Goal: Use online tool/utility: Utilize a website feature to perform a specific function

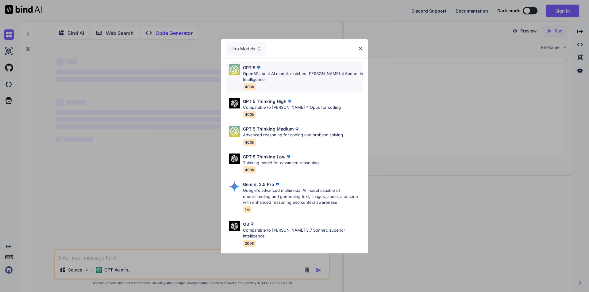
click at [248, 75] on p "OpenAI's best AI model, matches [PERSON_NAME] 4 Sonnet in Intelligence" at bounding box center [303, 77] width 120 height 12
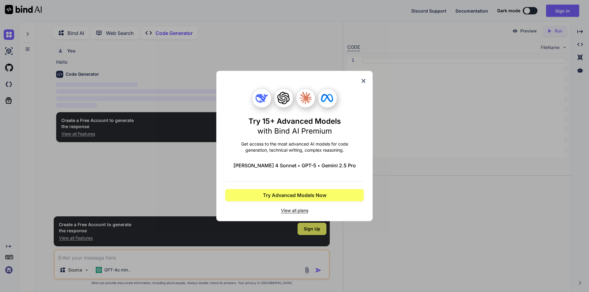
scroll to position [2, 0]
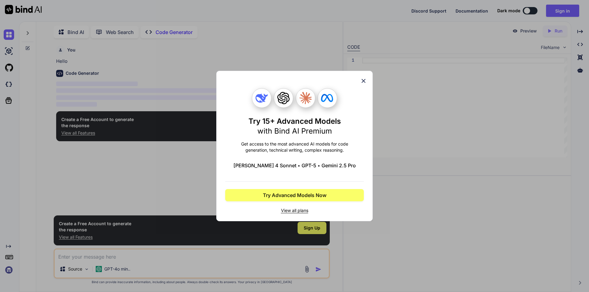
click at [364, 80] on icon at bounding box center [364, 81] width 4 height 4
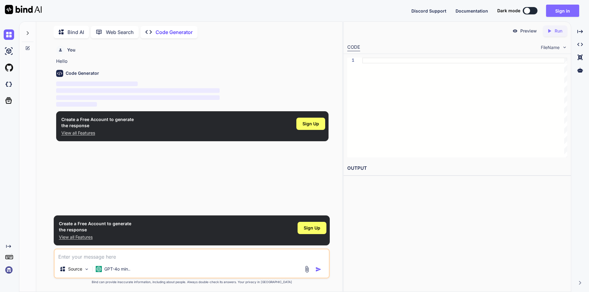
click at [561, 10] on button "Sign in" at bounding box center [562, 11] width 33 height 12
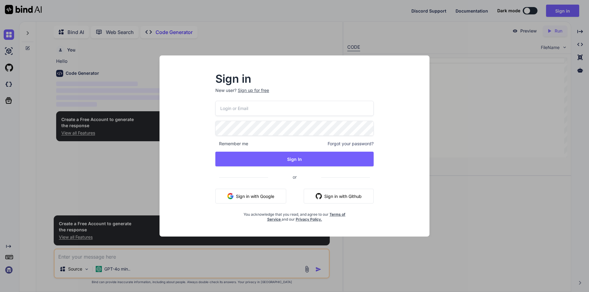
click at [243, 106] on input "email" at bounding box center [294, 108] width 158 height 15
type textarea "x"
type input "[EMAIL_ADDRESS][DOMAIN_NAME]"
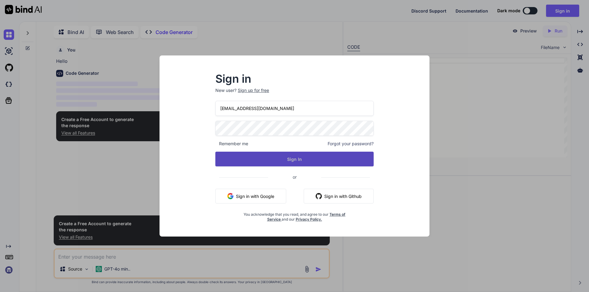
click at [294, 156] on button "Sign In" at bounding box center [294, 159] width 158 height 15
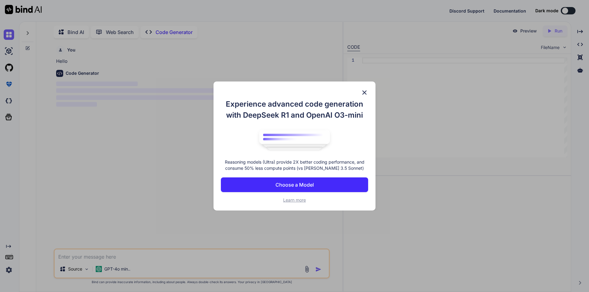
type textarea "x"
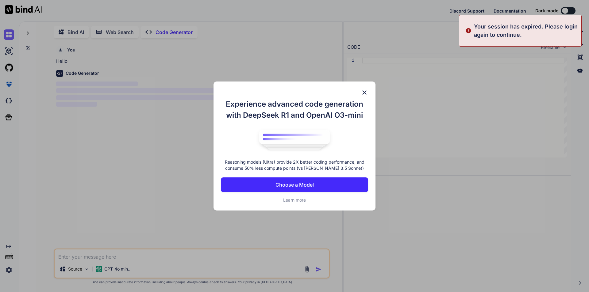
click at [308, 187] on p "Choose a Model" at bounding box center [294, 184] width 38 height 7
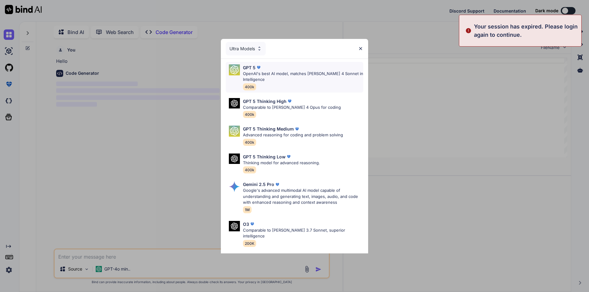
click at [270, 71] on p "OpenAI's best AI model, matches [PERSON_NAME] 4 Sonnet in Intelligence" at bounding box center [303, 77] width 120 height 12
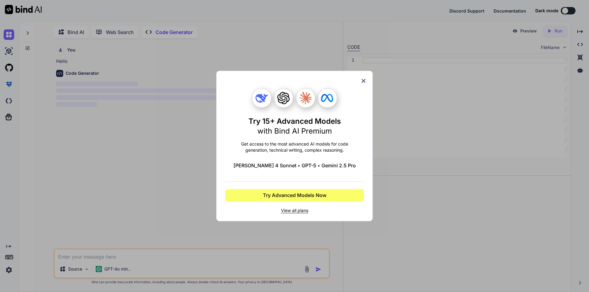
click at [363, 83] on icon at bounding box center [363, 81] width 7 height 7
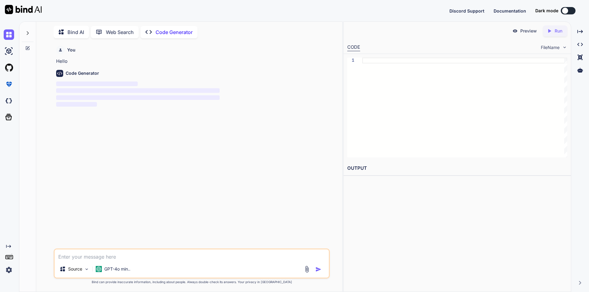
click at [110, 257] on textarea at bounding box center [192, 255] width 274 height 11
type textarea "w"
type textarea "x"
type textarea "wr"
type textarea "x"
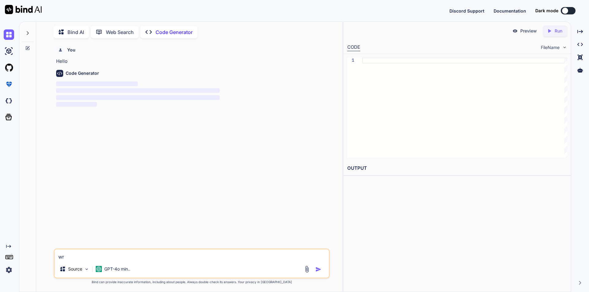
type textarea "wri"
type textarea "x"
type textarea "writ"
type textarea "x"
type textarea "write"
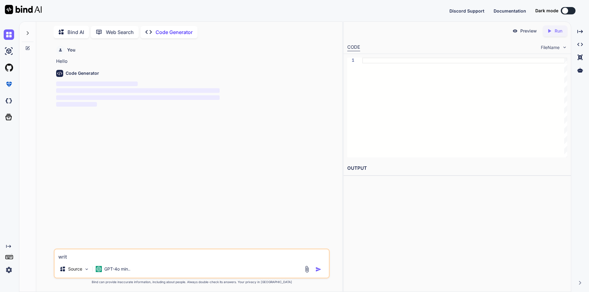
type textarea "x"
type textarea "write"
type textarea "x"
type textarea "write s"
type textarea "x"
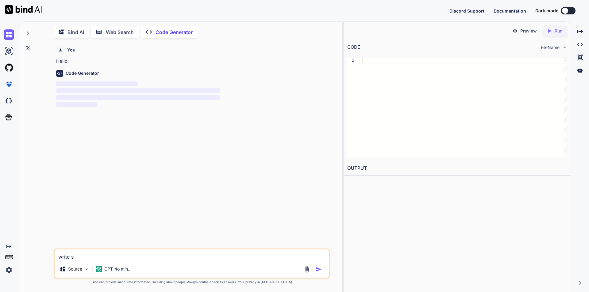
type textarea "write se"
type textarea "x"
type textarea "write sel"
type textarea "x"
type textarea "write sele"
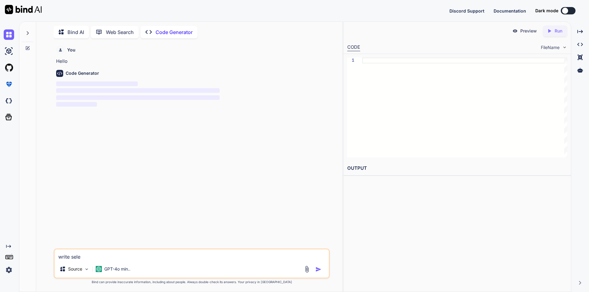
type textarea "x"
type textarea "write selen"
type textarea "x"
type textarea "write seleni"
type textarea "x"
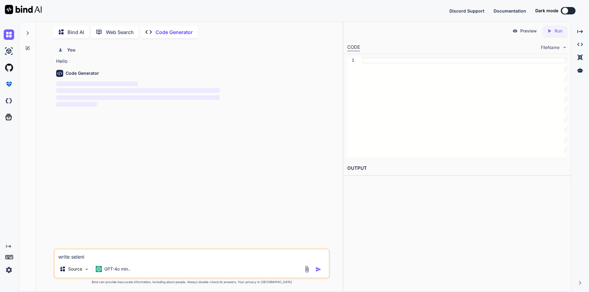
type textarea "write seleniu"
type textarea "x"
type textarea "write selenium"
type textarea "x"
type textarea "write selenium"
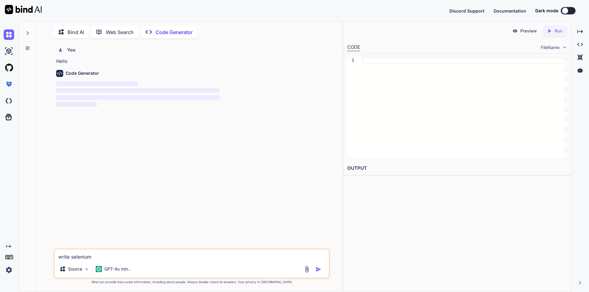
type textarea "x"
type textarea "write selenium j"
type textarea "x"
type textarea "write selenium ja"
type textarea "x"
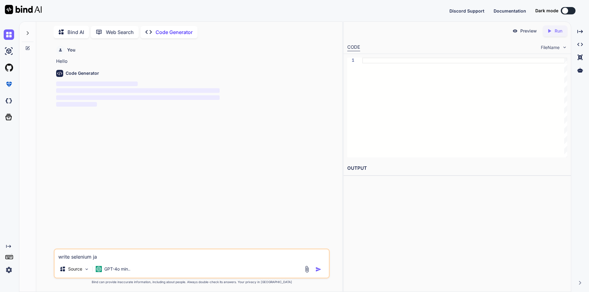
type textarea "write selenium jav"
type textarea "x"
type textarea "write selenium java"
type textarea "x"
type textarea "write selenium java"
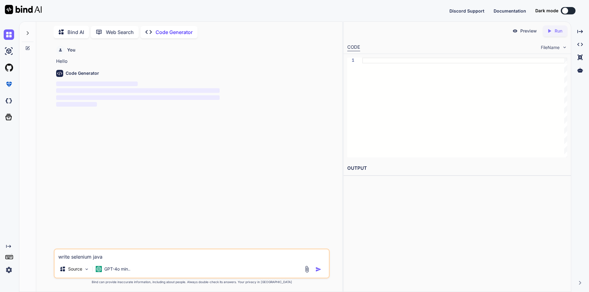
type textarea "x"
type textarea "write selenium java c"
type textarea "x"
type textarea "write selenium java co"
type textarea "x"
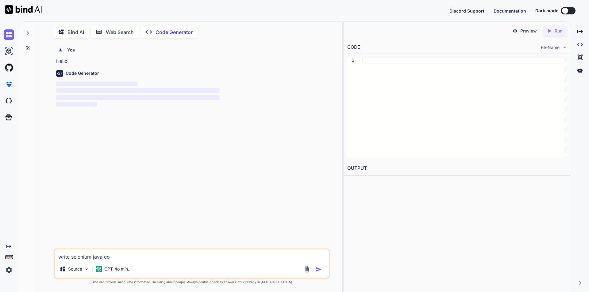
type textarea "write selenium java cod"
type textarea "x"
type textarea "write selenium java code"
type textarea "x"
type textarea "write selenium java code"
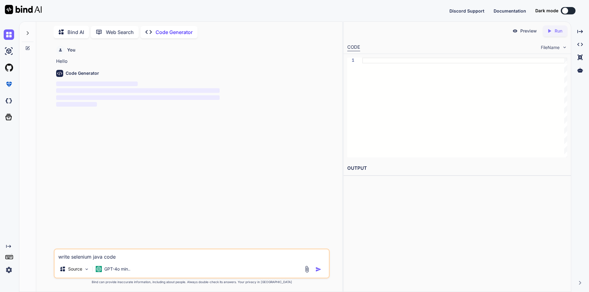
type textarea "x"
type textarea "write selenium java code f"
type textarea "x"
type textarea "write selenium java code fo"
type textarea "x"
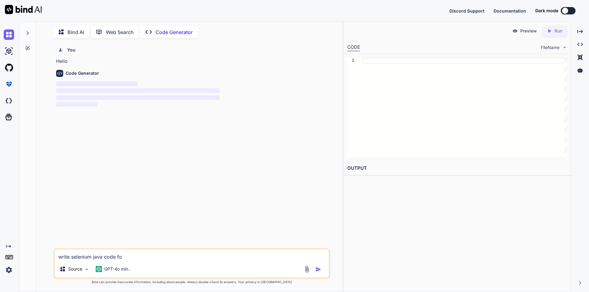
type textarea "write selenium java code for"
type textarea "x"
type textarea "write selenium java code for"
type textarea "x"
type textarea "write selenium java code for v"
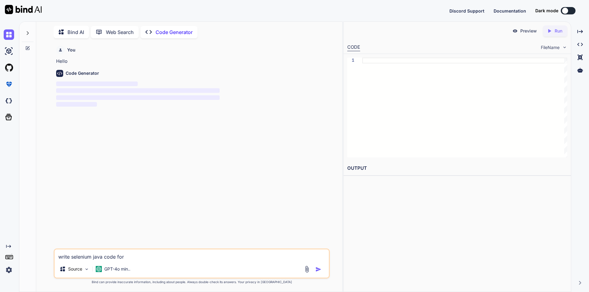
type textarea "x"
type textarea "write selenium java code for va"
type textarea "x"
type textarea "write selenium java code for val"
type textarea "x"
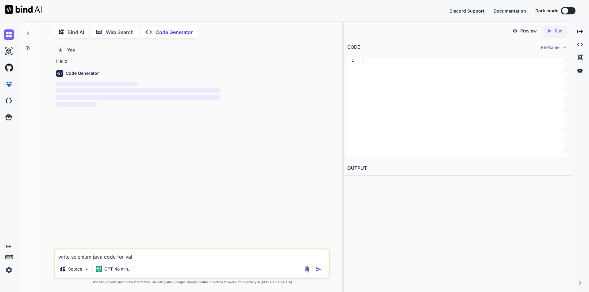
type textarea "write selenium java code for vali"
type textarea "x"
type textarea "write selenium java code for valid"
type textarea "x"
type textarea "write selenium java code for valida"
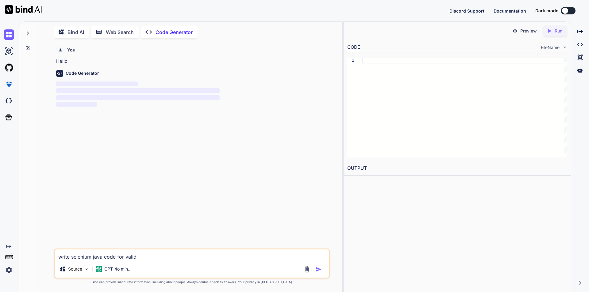
type textarea "x"
type textarea "write selenium java code for validat"
type textarea "x"
type textarea "write selenium java code for validati"
type textarea "x"
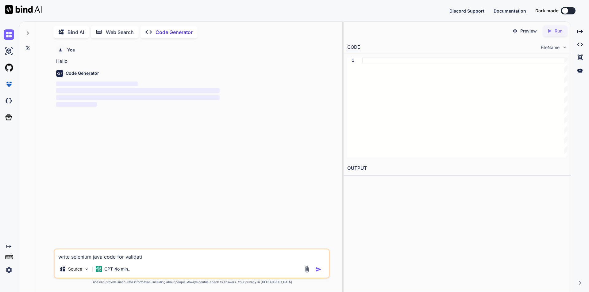
type textarea "write selenium java code for validatin"
type textarea "x"
type textarea "write selenium java code for validating"
type textarea "x"
type textarea "write selenium java code for validating"
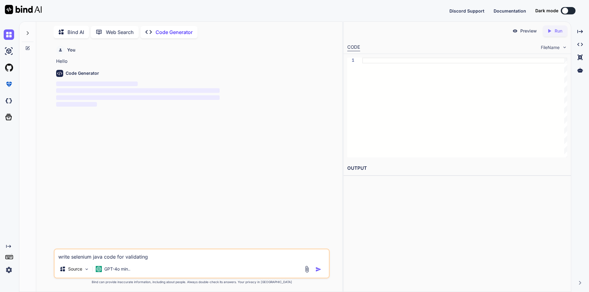
type textarea "x"
type textarea "write selenium java code for validating w"
type textarea "x"
type textarea "write selenium java code for validating wh"
type textarea "x"
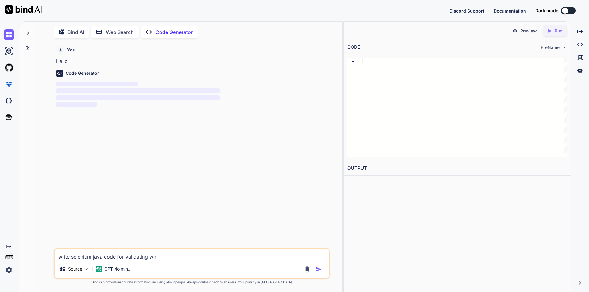
type textarea "write selenium java code for validating whe"
type textarea "x"
type textarea "write selenium java code for validating whet"
type textarea "x"
type textarea "write selenium java code for validating wheth"
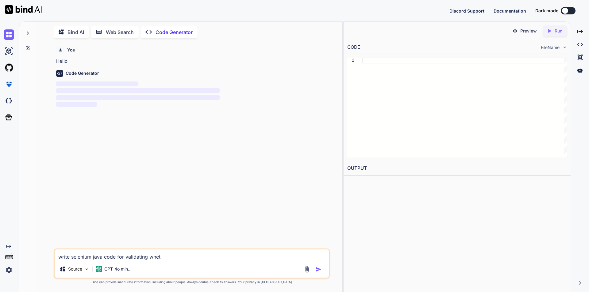
type textarea "x"
type textarea "write selenium java code for validating whethe"
type textarea "x"
type textarea "write selenium java code for validating whether"
type textarea "x"
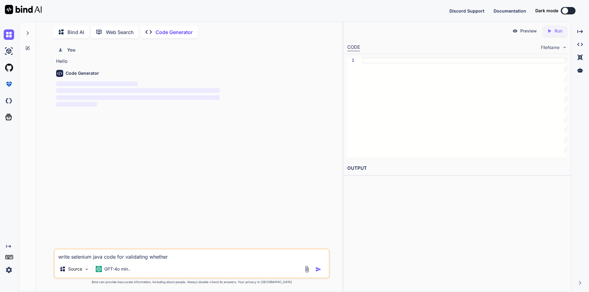
type textarea "write selenium java code for validating whether"
type textarea "x"
type textarea "write selenium java code for validating whether a"
type textarea "x"
type textarea "write selenium java code for validating whether a"
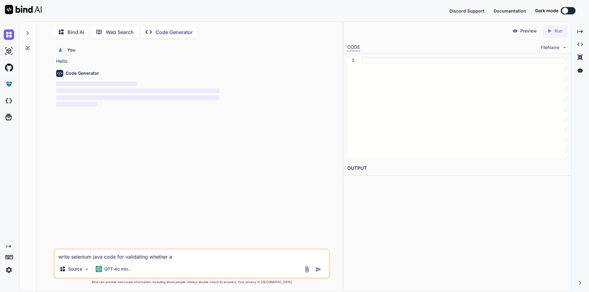
type textarea "x"
type textarea "write selenium java code for validating whether a p"
type textarea "x"
type textarea "write selenium java code for validating whether a pa"
type textarea "x"
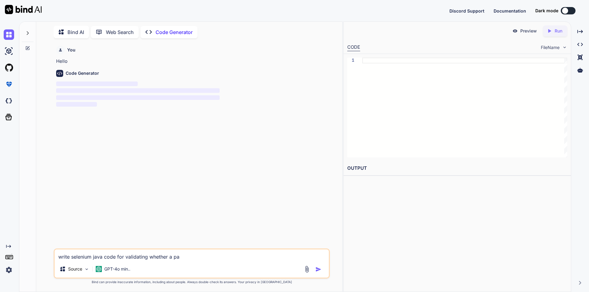
type textarea "write selenium java code for validating whether a pag"
type textarea "x"
type textarea "write selenium java code for validating whether a page"
type textarea "x"
type textarea "write selenium java code for validating whether a page"
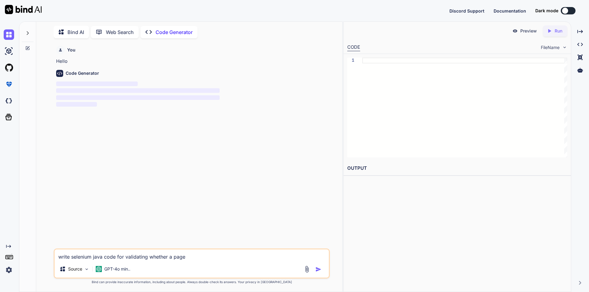
type textarea "x"
type textarea "write selenium java code for validating whether a page l"
type textarea "x"
type textarea "write selenium java code for validating whether a page lo"
type textarea "x"
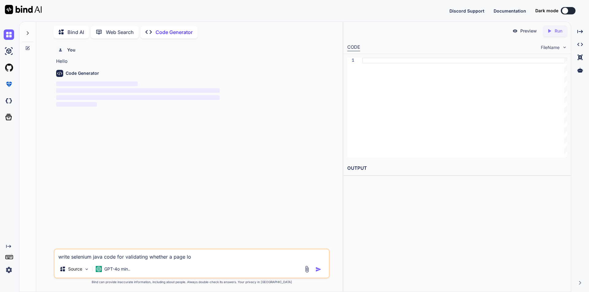
type textarea "write selenium java code for validating whether a page loa"
type textarea "x"
type textarea "write selenium java code for validating whether a page load"
type textarea "x"
type textarea "write selenium java code for validating whether a page loade"
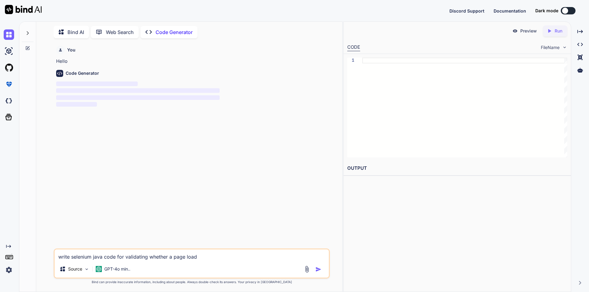
type textarea "x"
type textarea "write selenium java code for validating whether a page loaded"
type textarea "x"
type textarea "write selenium java code for validating whether a page loaded"
type textarea "x"
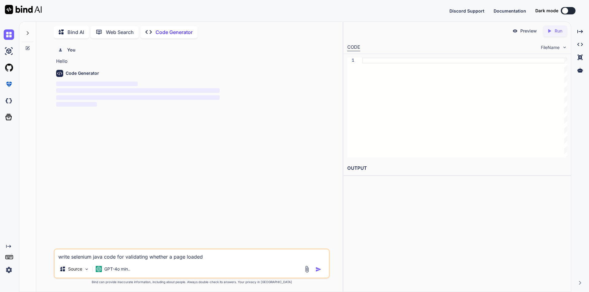
type textarea "write selenium java code for validating whether a page loaded p"
type textarea "x"
type textarea "write selenium java code for validating whether a page loaded pr"
type textarea "x"
type textarea "write selenium java code for validating whether a page loaded pro"
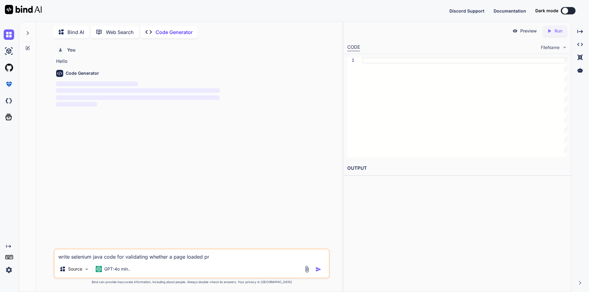
type textarea "x"
type textarea "write selenium java code for validating whether a page loaded prop"
type textarea "x"
type textarea "write selenium java code for validating whether a page loaded prope"
type textarea "x"
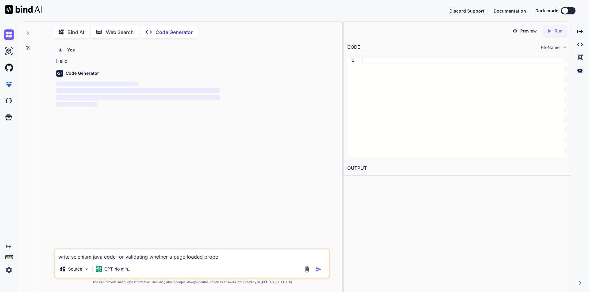
type textarea "write selenium java code for validating whether a page loaded proper"
type textarea "x"
type textarea "write selenium java code for validating whether a page loaded properl"
type textarea "x"
type textarea "write selenium java code for validating whether a page loaded properly"
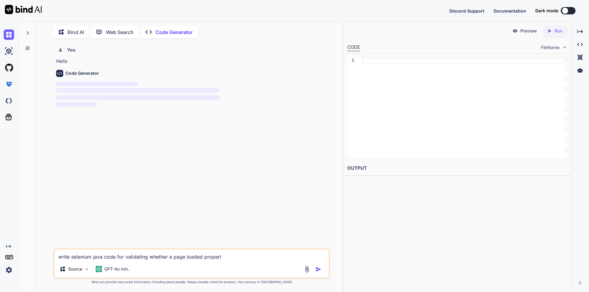
type textarea "x"
type textarea "write selenium java code for validating whether a page loaded properly"
type textarea "x"
type textarea "write selenium java code for validating whether a page loaded properly o"
type textarea "x"
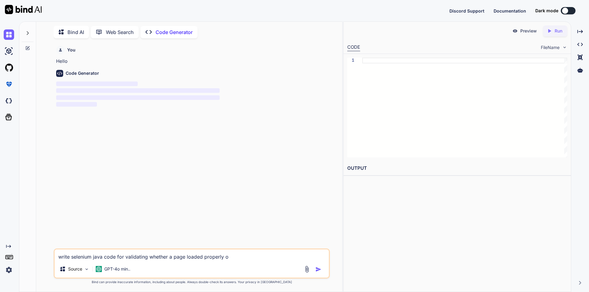
type textarea "write selenium java code for validating whether a page loaded properly or"
type textarea "x"
type textarea "write selenium java code for validating whether a page loaded properly or"
type textarea "x"
type textarea "write selenium java code for validating whether a page loaded properly or n"
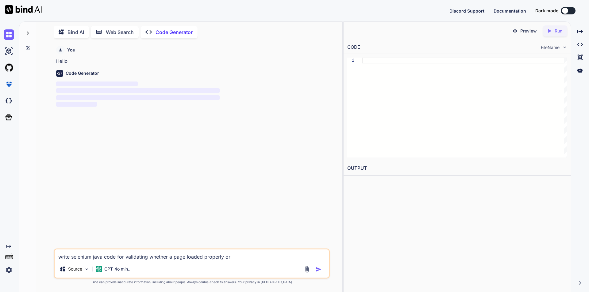
type textarea "x"
type textarea "write selenium java code for validating whether a page loaded properly or no"
type textarea "x"
type textarea "write selenium java code for validating whether a page loaded properly or not"
type textarea "x"
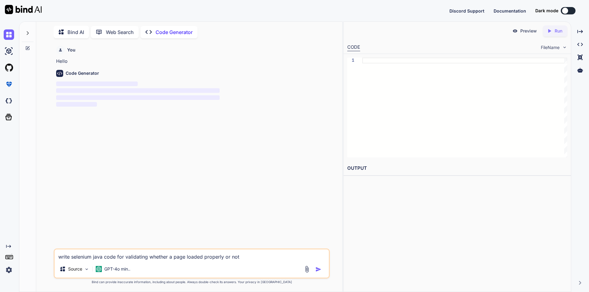
type textarea "write selenium java code for validating whether a page loaded properly or not"
type textarea "x"
type textarea "write selenium java code for validating whether a page loaded properly or not w"
type textarea "x"
type textarea "write selenium java code for validating whether a page loaded properly or not wi"
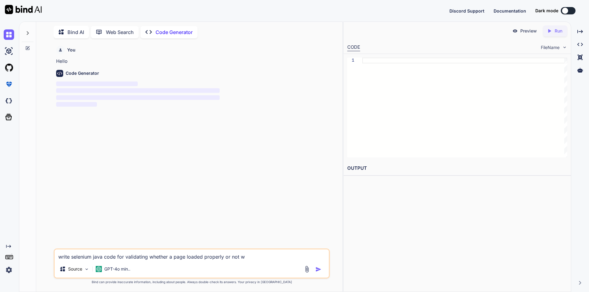
type textarea "x"
type textarea "write selenium java code for validating whether a page loaded properly or not w…"
type textarea "x"
type textarea "write selenium java code for validating whether a page loaded properly or not w…"
type textarea "x"
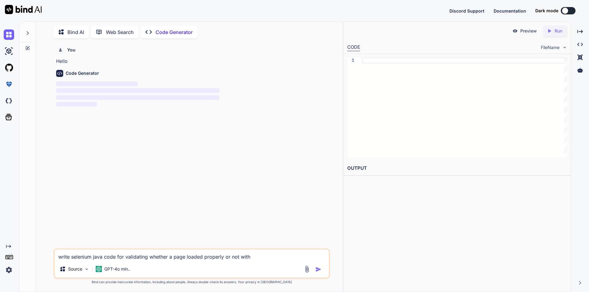
click at [148, 256] on textarea "write selenium java code for validating whether a page loaded properly or not w…" at bounding box center [192, 255] width 274 height 11
type textarea "write selenium java code for validating swhether a page loaded properly or not …"
type textarea "x"
type textarea "write selenium java code for validating stwhether a page loaded properly or not…"
type textarea "x"
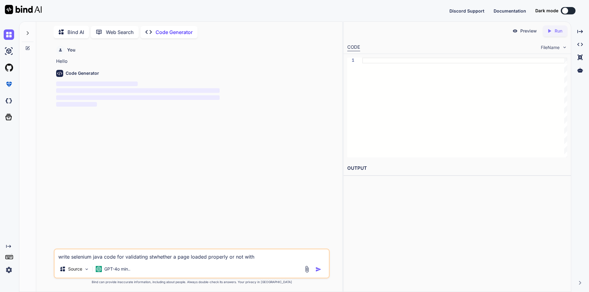
type textarea "write selenium java code for validating stawhether a page loaded properly or no…"
type textarea "x"
type textarea "write selenium java code for validating statwhether a page loaded properly or n…"
type textarea "x"
type textarea "write selenium java code for validating statuwhether a page loaded properly or …"
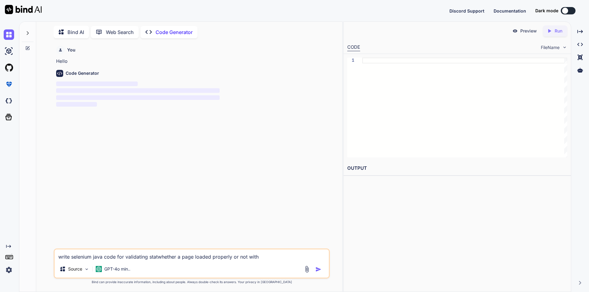
type textarea "x"
type textarea "write selenium java code for validating statuswhether a page loaded properly or…"
type textarea "x"
type textarea "write selenium java code for validating status whether a page loaded properly o…"
type textarea "x"
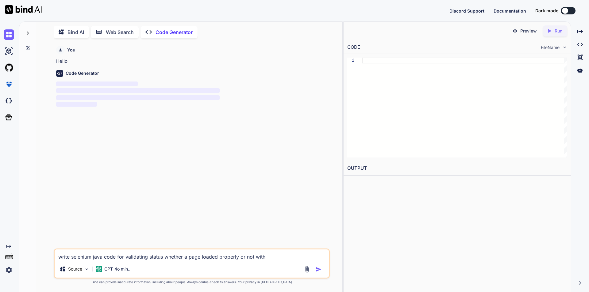
type textarea "write selenium java code for validating status cwhether a page loaded properly …"
type textarea "x"
type textarea "write selenium java code for validating status cowhether a page loaded properly…"
type textarea "x"
type textarea "write selenium java code for validating status codwhether a page loaded properl…"
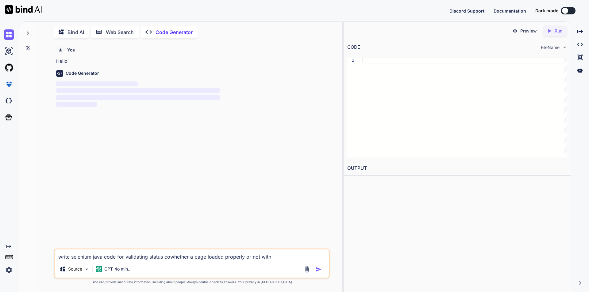
type textarea "x"
type textarea "write selenium java code for validating status codewhether a page loaded proper…"
type textarea "x"
type textarea "write selenium java code for validating status code whether a page loaded prope…"
type textarea "x"
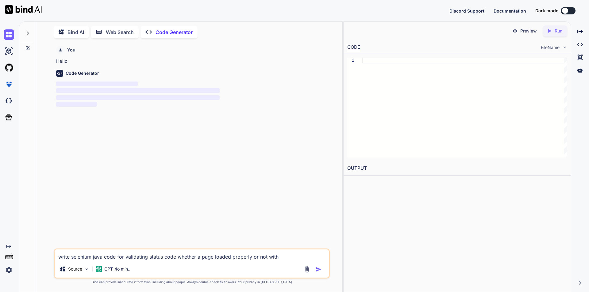
type textarea "write selenium java code for validating status code 2whether a page loaded prop…"
type textarea "x"
type textarea "write selenium java code for validating status code 20whether a page loaded pro…"
type textarea "x"
type textarea "write selenium java code for validating status code 200whether a page loaded pr…"
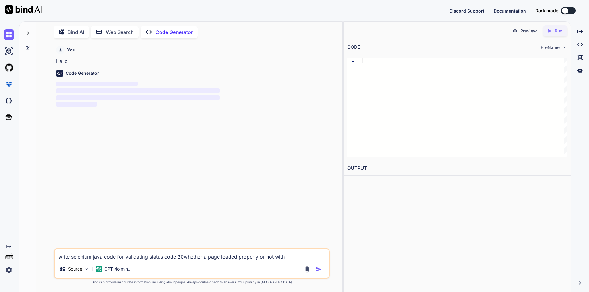
type textarea "x"
type textarea "write selenium java code for validating status code 200 whether a page loaded p…"
type textarea "x"
click at [290, 258] on textarea "write selenium java code for validating status code 200 whether a page loaded p…" at bounding box center [192, 255] width 274 height 11
type textarea "write selenium java code for validating status code 200 whether a page loaded p…"
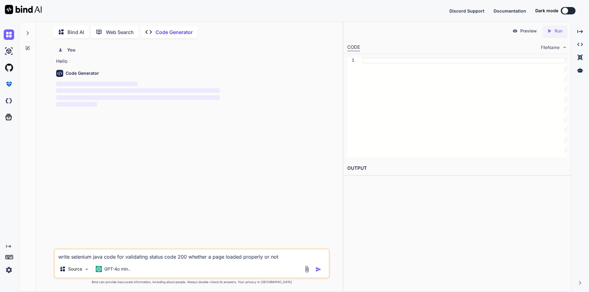
click at [317, 268] on img "button" at bounding box center [318, 269] width 6 height 6
